Goal: Task Accomplishment & Management: Manage account settings

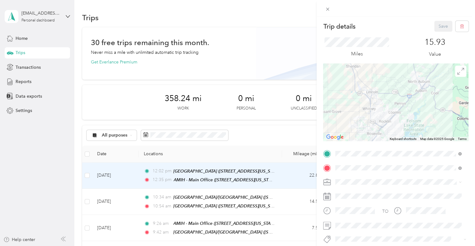
scroll to position [31, 0]
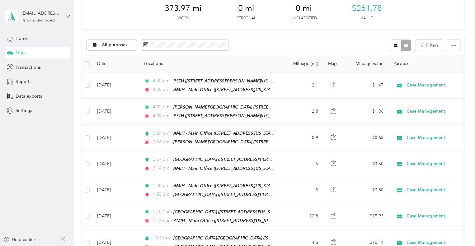
scroll to position [125, 0]
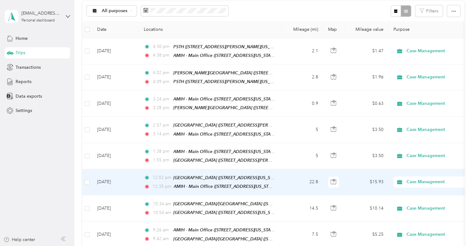
click at [125, 172] on td "[DATE]" at bounding box center [115, 182] width 47 height 26
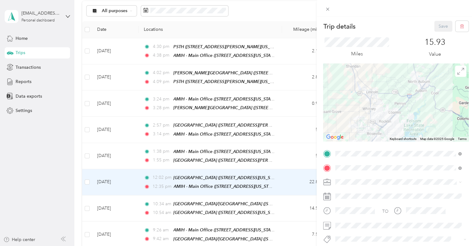
click at [133, 150] on div "Trip details Save This trip cannot be edited because it is either under review,…" at bounding box center [237, 123] width 475 height 246
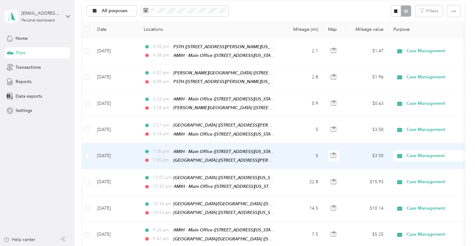
click at [134, 150] on td "[DATE]" at bounding box center [115, 156] width 47 height 26
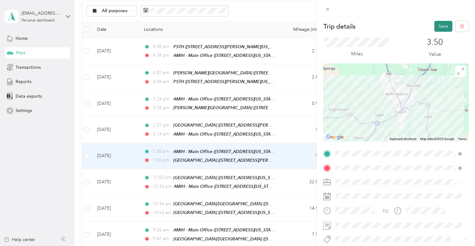
click at [438, 23] on button "Save" at bounding box center [444, 26] width 18 height 11
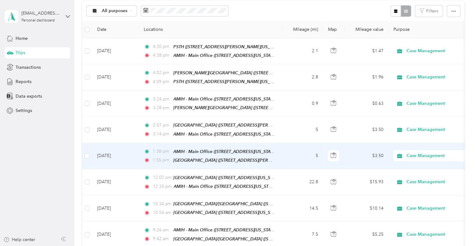
click at [130, 150] on td "[DATE]" at bounding box center [115, 156] width 47 height 26
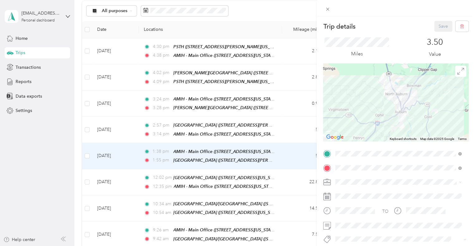
click at [132, 129] on div "Trip details Save This trip cannot be edited because it is either under review,…" at bounding box center [237, 123] width 475 height 246
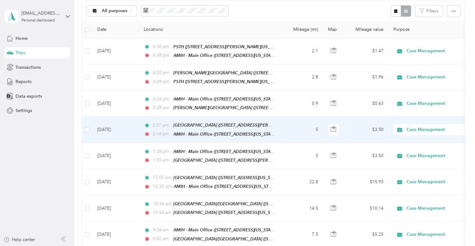
click at [131, 124] on td "[DATE]" at bounding box center [115, 130] width 47 height 26
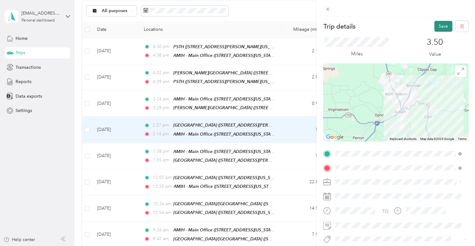
click at [435, 25] on button "Save" at bounding box center [444, 26] width 18 height 11
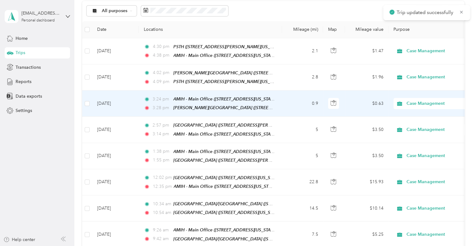
click at [127, 97] on td "[DATE]" at bounding box center [115, 104] width 47 height 26
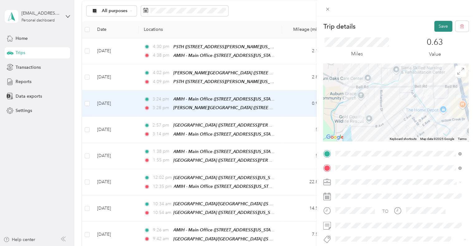
click at [437, 27] on button "Save" at bounding box center [444, 26] width 18 height 11
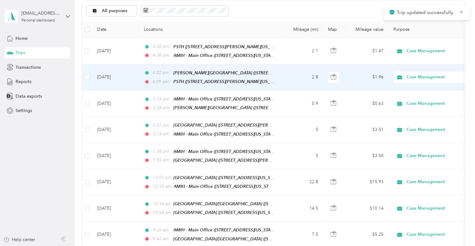
click at [131, 77] on td "[DATE]" at bounding box center [115, 77] width 47 height 26
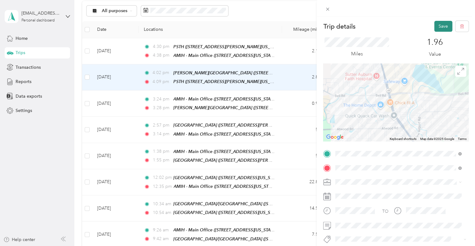
click at [436, 26] on button "Save" at bounding box center [444, 26] width 18 height 11
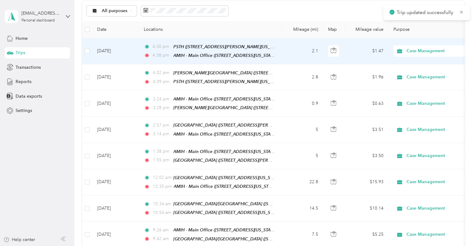
click at [136, 56] on td "[DATE]" at bounding box center [115, 51] width 47 height 26
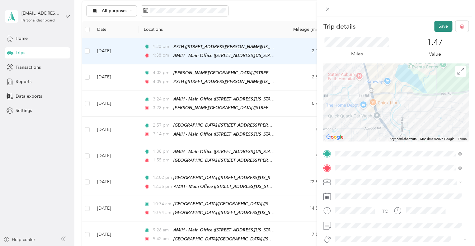
click at [441, 26] on button "Save" at bounding box center [444, 26] width 18 height 11
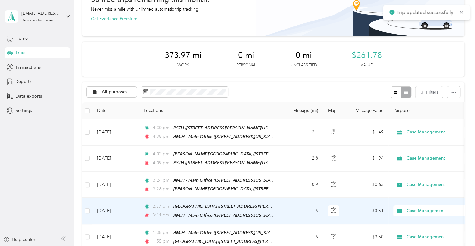
scroll to position [31, 0]
